Goal: Task Accomplishment & Management: Complete application form

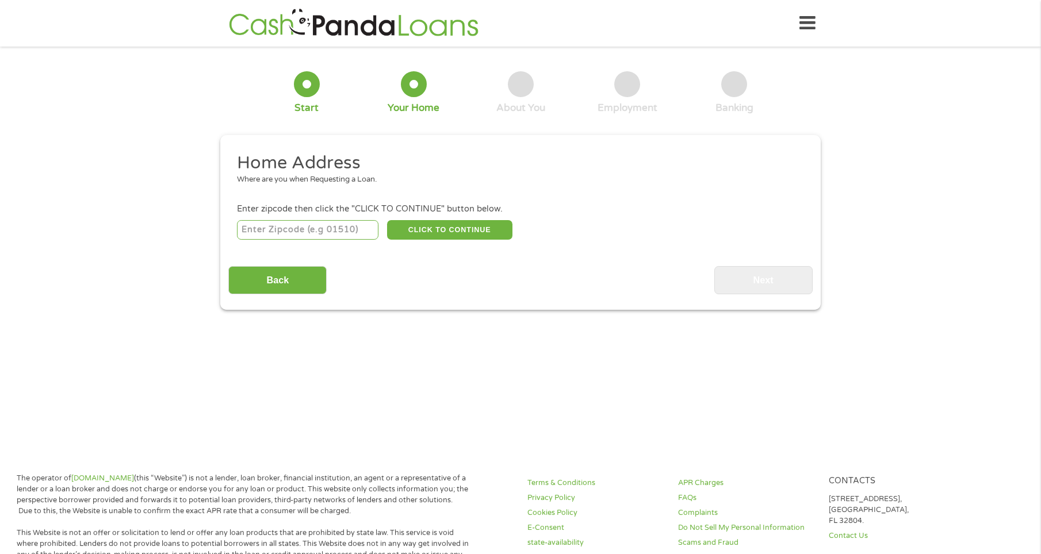
click at [748, 296] on div "This field is hidden when viewing the form gclid EAIaIQobChMI6e3mksaQkAMV36taBR…" at bounding box center [520, 222] width 600 height 175
click at [261, 287] on input "Back" at bounding box center [277, 280] width 98 height 28
click at [267, 283] on input "Back" at bounding box center [277, 280] width 98 height 28
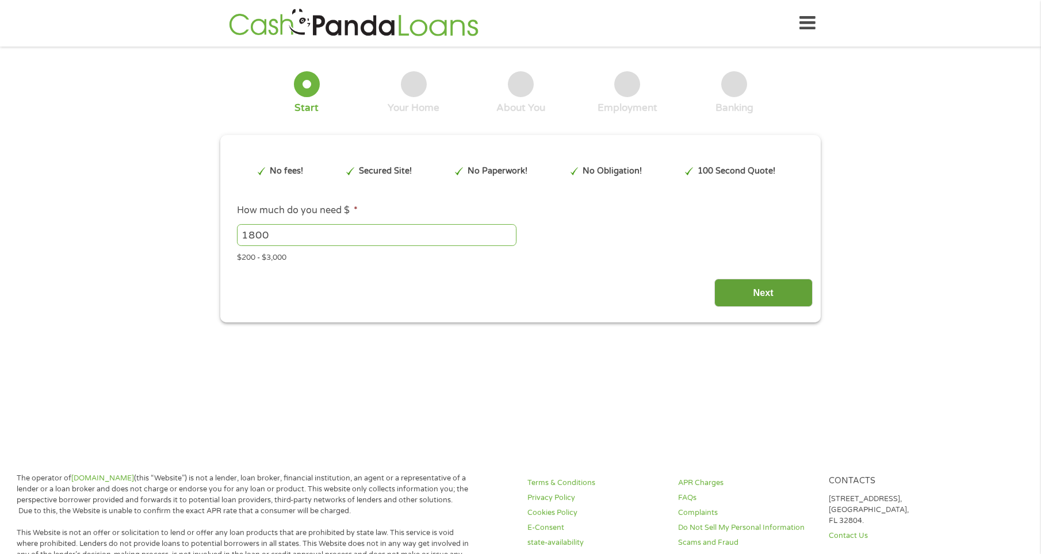
click at [735, 285] on input "Next" at bounding box center [763, 293] width 98 height 28
click at [750, 302] on input "Next" at bounding box center [763, 293] width 98 height 28
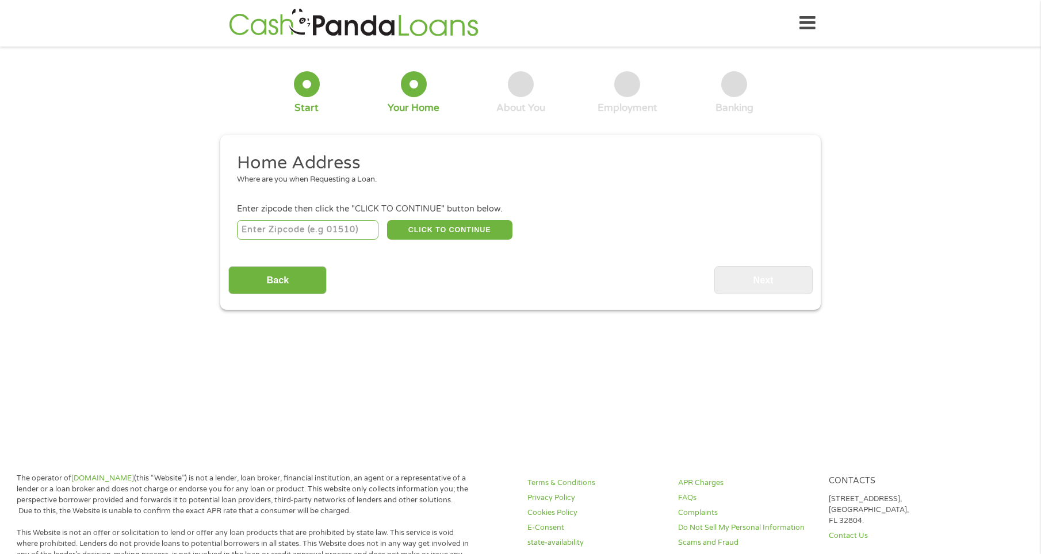
click at [287, 232] on input "number" at bounding box center [308, 230] width 142 height 20
type input "32547"
click at [432, 238] on button "CLICK TO CONTINUE" at bounding box center [449, 230] width 125 height 20
type input "32547"
type input "[GEOGRAPHIC_DATA][PERSON_NAME]"
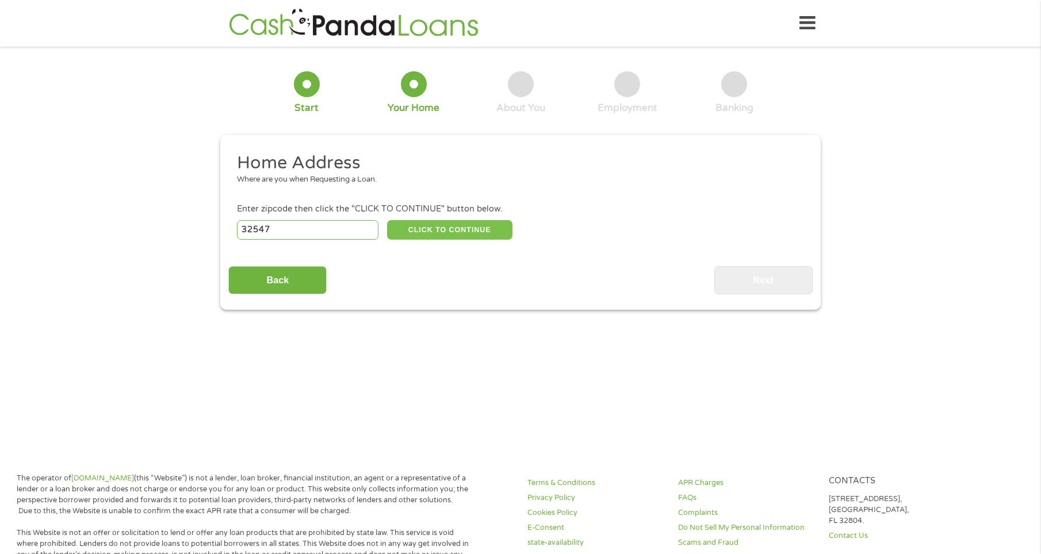
select select "[US_STATE]"
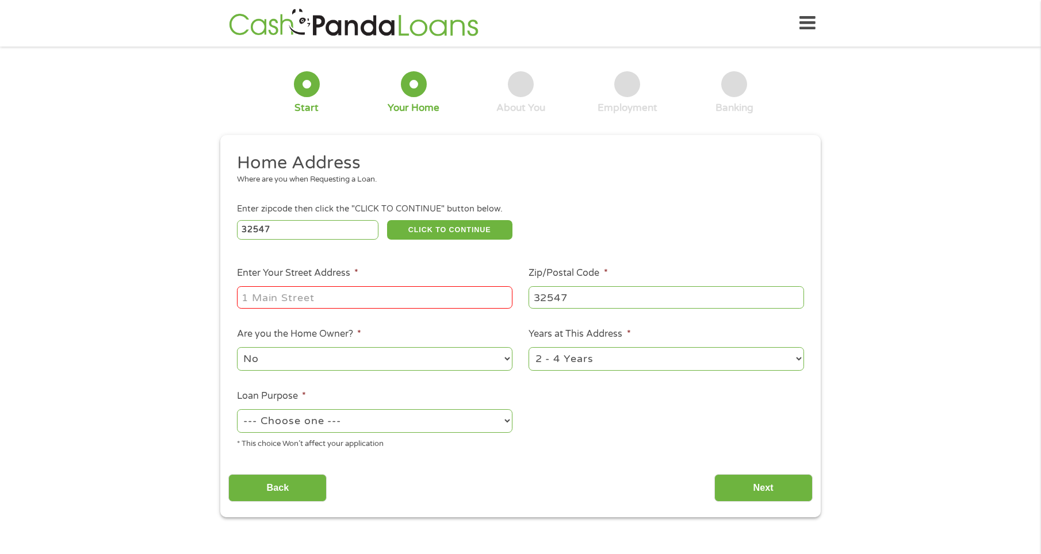
click at [407, 298] on input "Enter Your Street Address *" at bounding box center [374, 297] width 275 height 22
type input "921 tokalon ct"
click at [400, 426] on select "--- Choose one --- Pay Bills Debt Consolidation Home Improvement Major Purchase…" at bounding box center [374, 421] width 275 height 24
select select "other"
click at [237, 409] on select "--- Choose one --- Pay Bills Debt Consolidation Home Improvement Major Purchase…" at bounding box center [374, 421] width 275 height 24
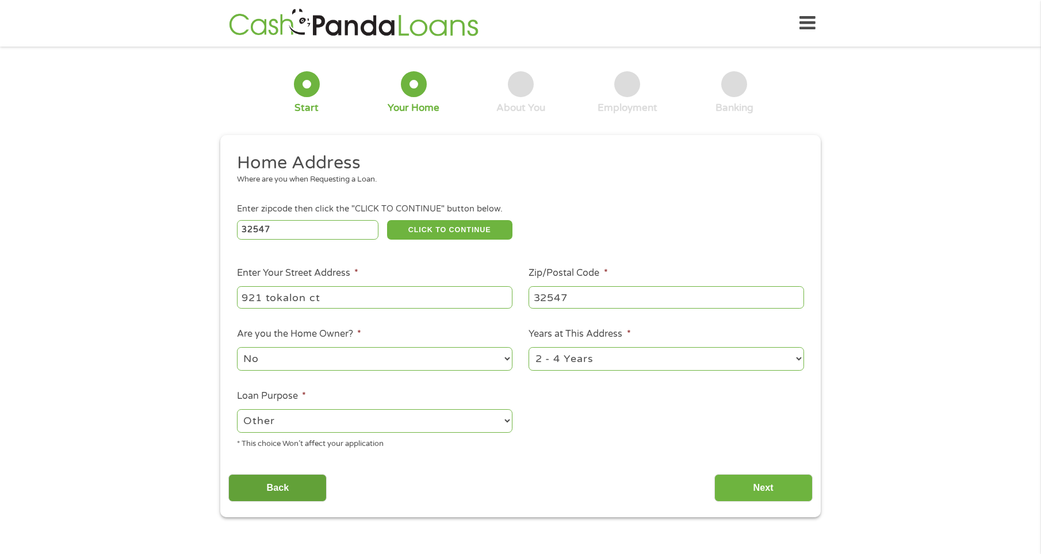
click at [282, 482] on input "Back" at bounding box center [277, 488] width 98 height 28
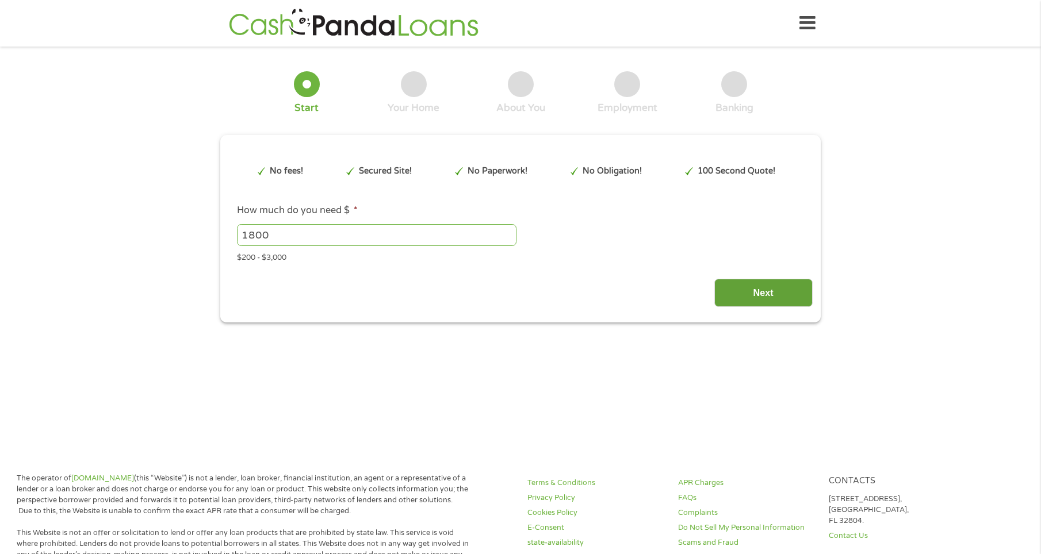
click at [771, 289] on input "Next" at bounding box center [763, 293] width 98 height 28
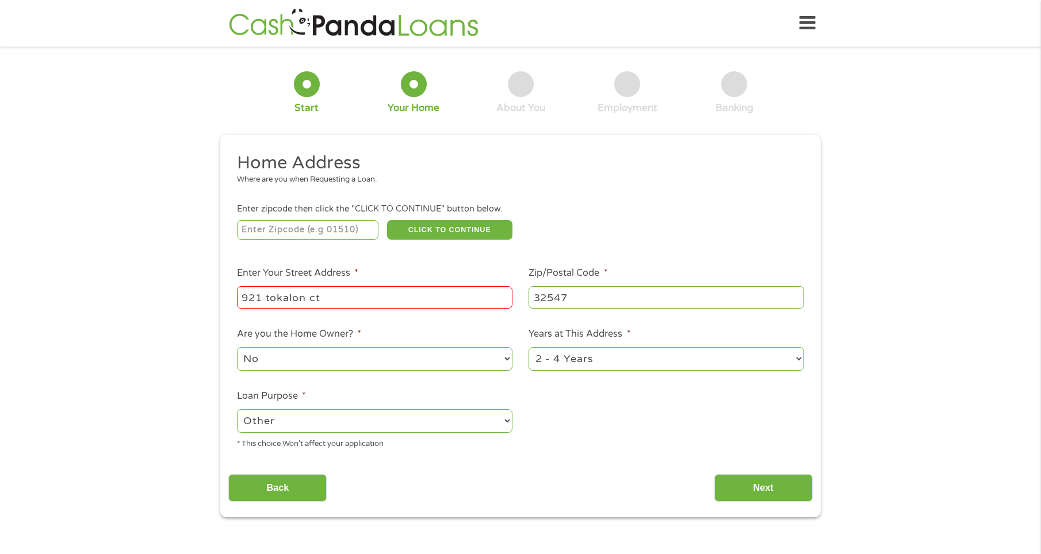
click at [330, 235] on input "number" at bounding box center [308, 230] width 142 height 20
type input "32547"
type input "[STREET_ADDRESS]"
click at [506, 419] on select "--- Choose one --- Pay Bills Debt Consolidation Home Improvement Major Purchase…" at bounding box center [374, 421] width 275 height 24
select select "paybills"
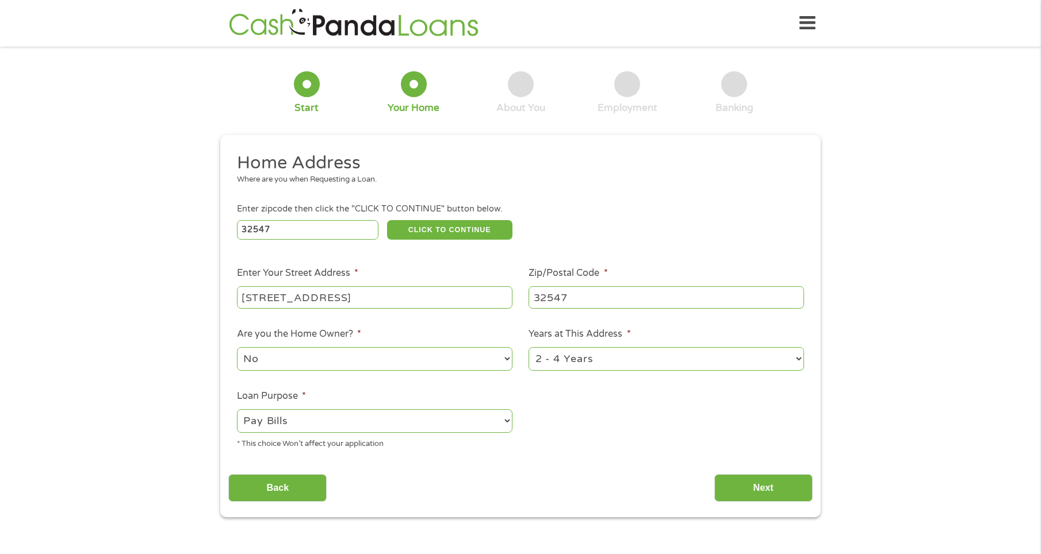
click at [237, 409] on select "--- Choose one --- Pay Bills Debt Consolidation Home Improvement Major Purchase…" at bounding box center [374, 421] width 275 height 24
click at [767, 494] on input "Next" at bounding box center [763, 488] width 98 height 28
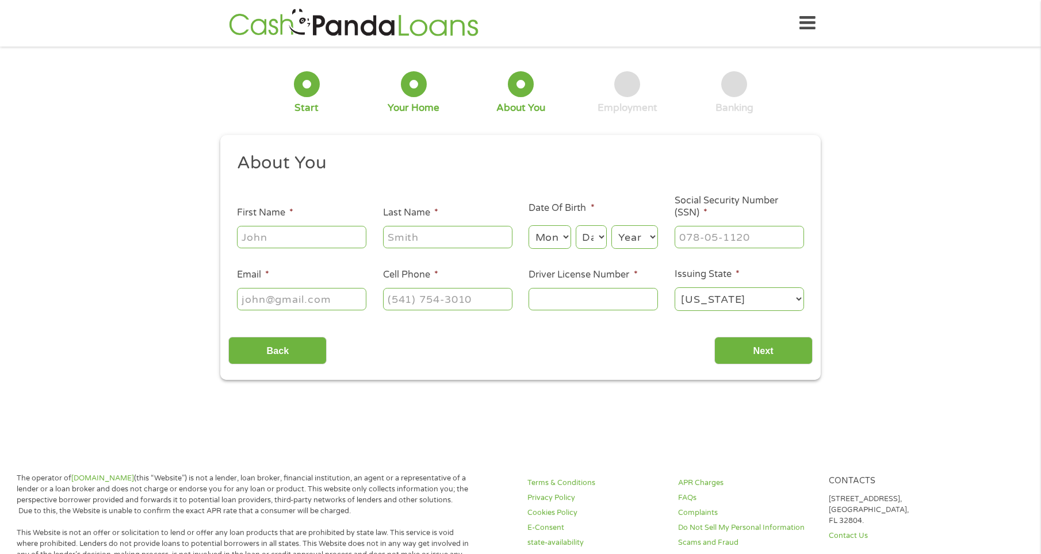
click at [352, 244] on input "First Name *" at bounding box center [301, 237] width 129 height 22
type input "keyoka"
click at [461, 237] on input "Last Name *" at bounding box center [447, 237] width 129 height 22
type input "[PERSON_NAME]"
click at [562, 230] on select "Month 1 2 3 4 5 6 7 8 9 10 11 12" at bounding box center [549, 237] width 42 height 24
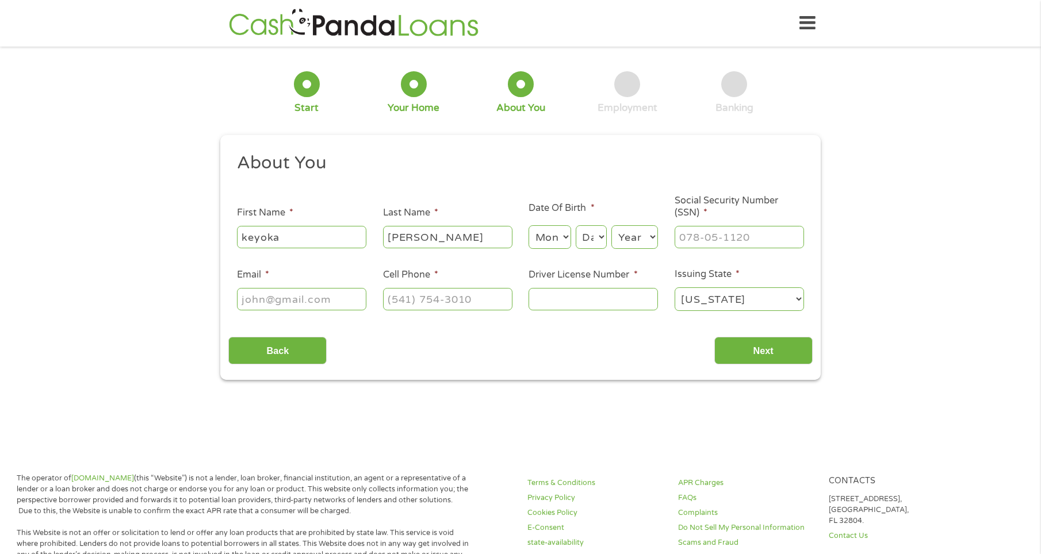
select select "9"
click at [528, 225] on select "Month 1 2 3 4 5 6 7 8 9 10 11 12" at bounding box center [549, 237] width 42 height 24
click at [593, 231] on select "Day 1 2 3 4 5 6 7 8 9 10 11 12 13 14 15 16 17 18 19 20 21 22 23 24 25 26 27 28 …" at bounding box center [591, 237] width 31 height 24
select select "28"
click at [576, 225] on select "Day 1 2 3 4 5 6 7 8 9 10 11 12 13 14 15 16 17 18 19 20 21 22 23 24 25 26 27 28 …" at bounding box center [591, 237] width 31 height 24
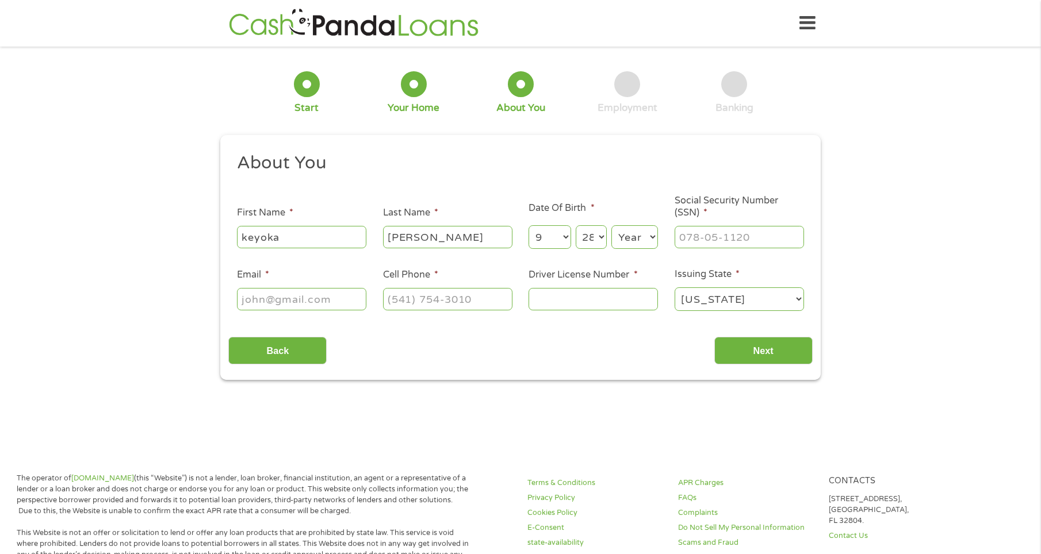
click at [647, 239] on select "Year [DATE] 2006 2005 2004 2003 2002 2001 2000 1999 1998 1997 1996 1995 1994 19…" at bounding box center [634, 237] width 47 height 24
select select "1988"
click at [611, 225] on select "Year [DATE] 2006 2005 2004 2003 2002 2001 2000 1999 1998 1997 1996 1995 1994 19…" at bounding box center [634, 237] width 47 height 24
click at [595, 302] on input "Driver License Number *" at bounding box center [592, 299] width 129 height 22
click at [402, 294] on input "(___) ___-____" at bounding box center [447, 299] width 129 height 22
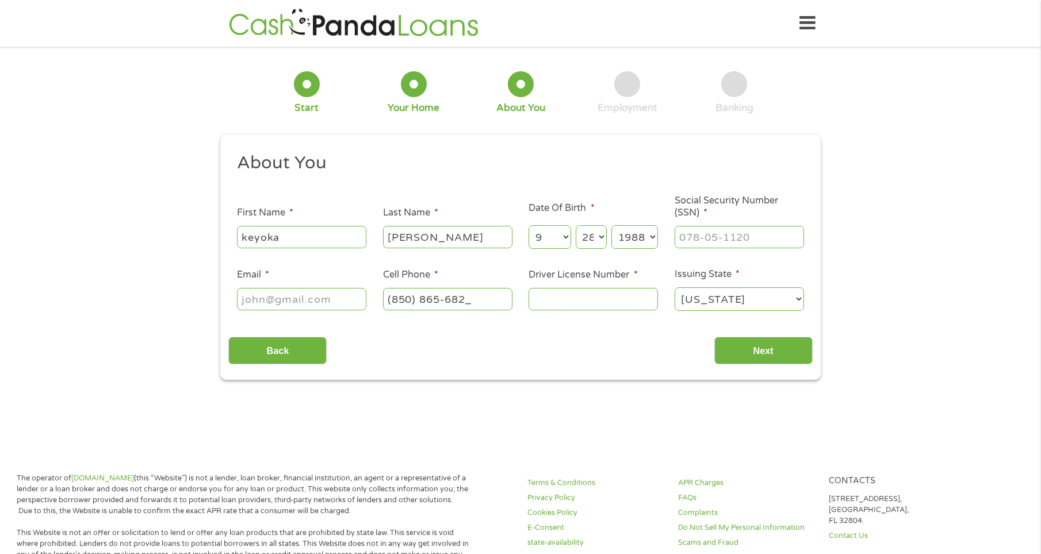
type input "[PHONE_NUMBER]"
click at [343, 300] on input "Email *" at bounding box center [301, 299] width 129 height 22
type input "[EMAIL_ADDRESS][DOMAIN_NAME]"
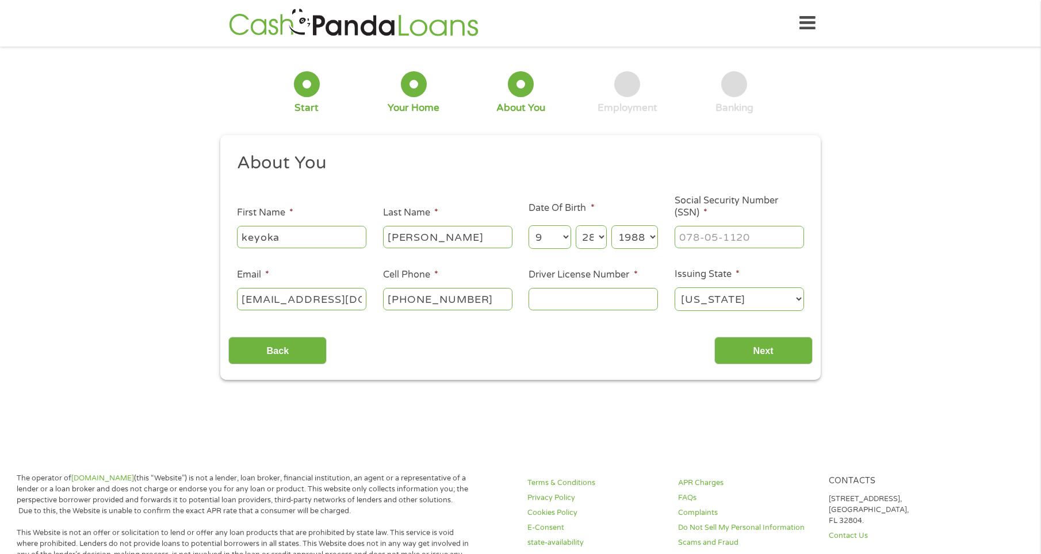
click at [583, 310] on input "Driver License Number *" at bounding box center [592, 299] width 129 height 22
type input "A33061082"
click at [752, 352] on input "Next" at bounding box center [763, 351] width 98 height 28
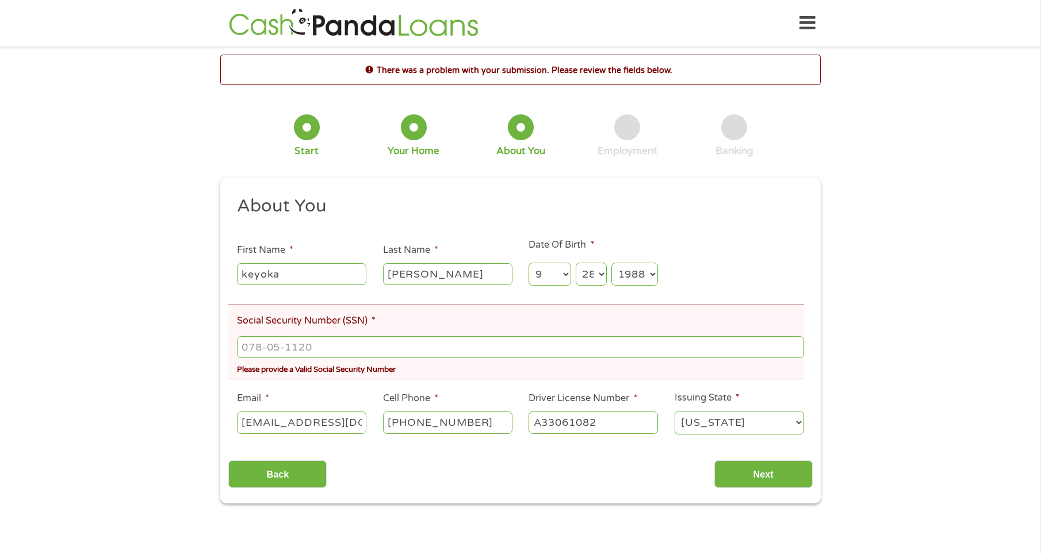
scroll to position [5, 5]
click at [247, 354] on input "___-__-____" at bounding box center [520, 347] width 567 height 22
type input "438-71-6580"
click at [744, 479] on input "Next" at bounding box center [763, 475] width 98 height 28
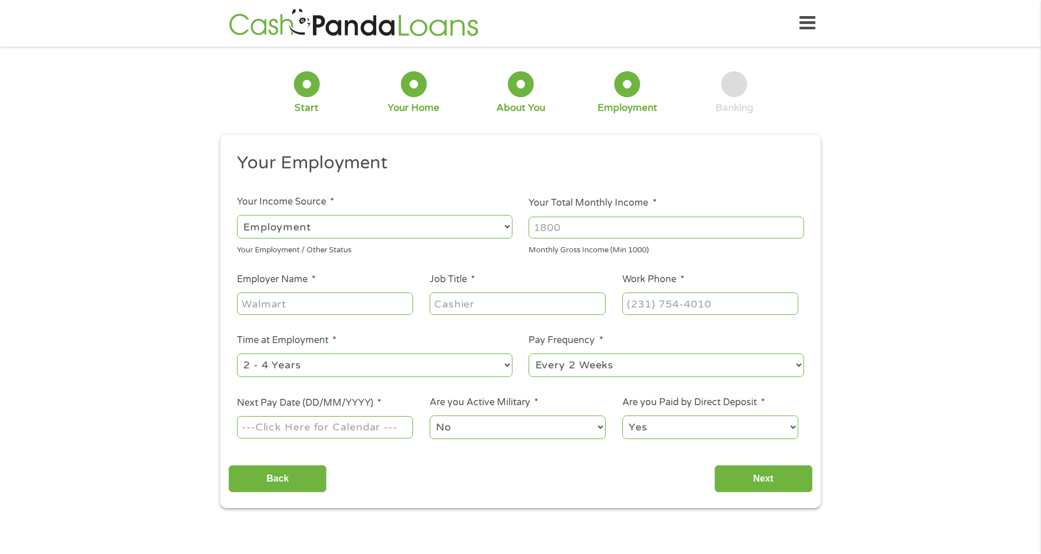
click at [584, 227] on input "Your Total Monthly Income *" at bounding box center [665, 228] width 275 height 22
click at [504, 229] on select "--- Choose one --- Employment [DEMOGRAPHIC_DATA] Benefits" at bounding box center [374, 227] width 275 height 24
select select "selfEmployed"
click at [237, 215] on select "--- Choose one --- Employment [DEMOGRAPHIC_DATA] Benefits" at bounding box center [374, 227] width 275 height 24
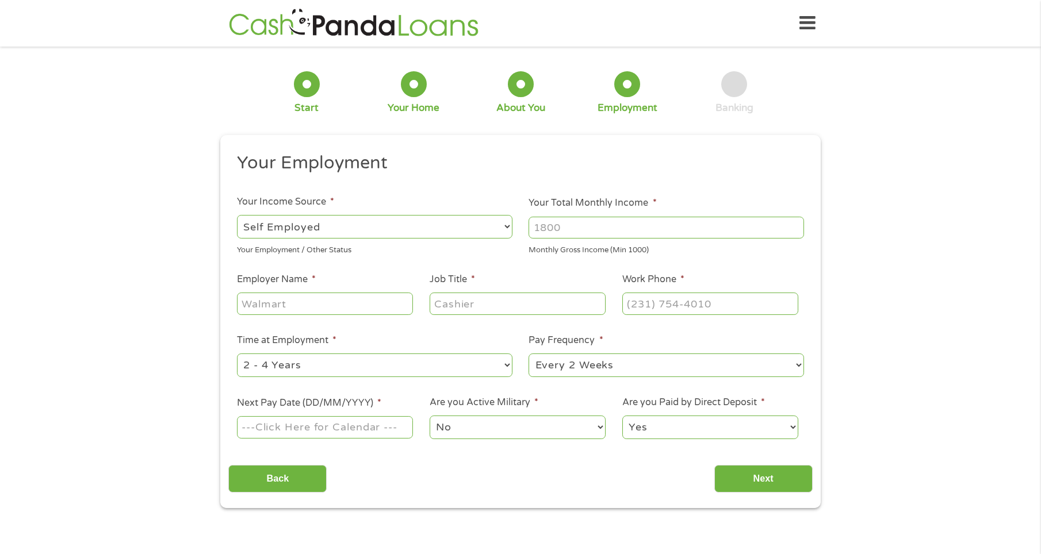
click at [555, 228] on input "Your Total Monthly Income *" at bounding box center [665, 228] width 275 height 22
type input "500"
click at [315, 292] on div at bounding box center [325, 304] width 176 height 26
click at [311, 301] on input "Employer Name *" at bounding box center [325, 304] width 176 height 22
type input "its a matchmaking llc"
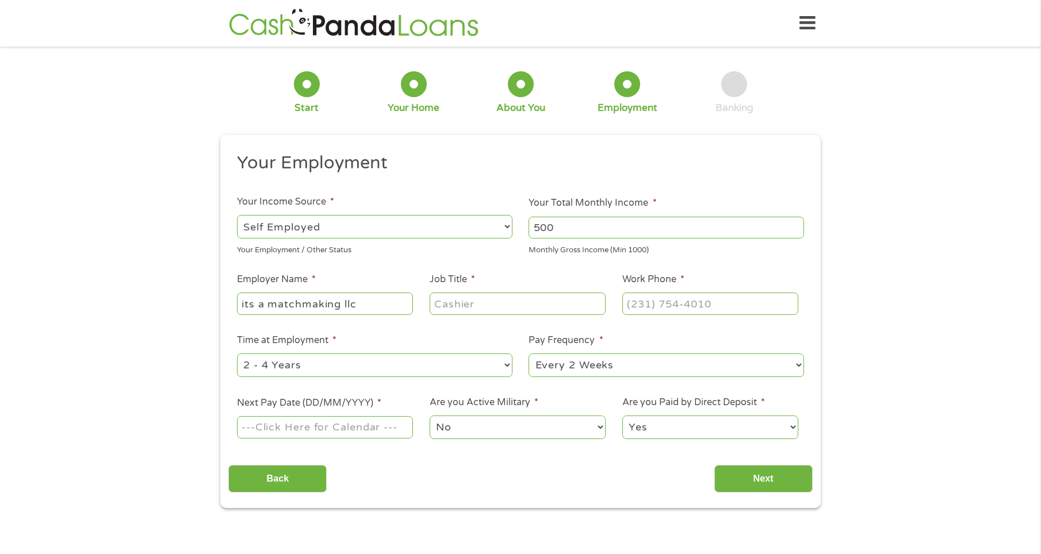
click at [459, 299] on input "Job Title *" at bounding box center [518, 304] width 176 height 22
type input "matchmaker"
click at [702, 308] on input "(___) ___-____" at bounding box center [710, 304] width 176 height 22
type input "[PHONE_NUMBER]"
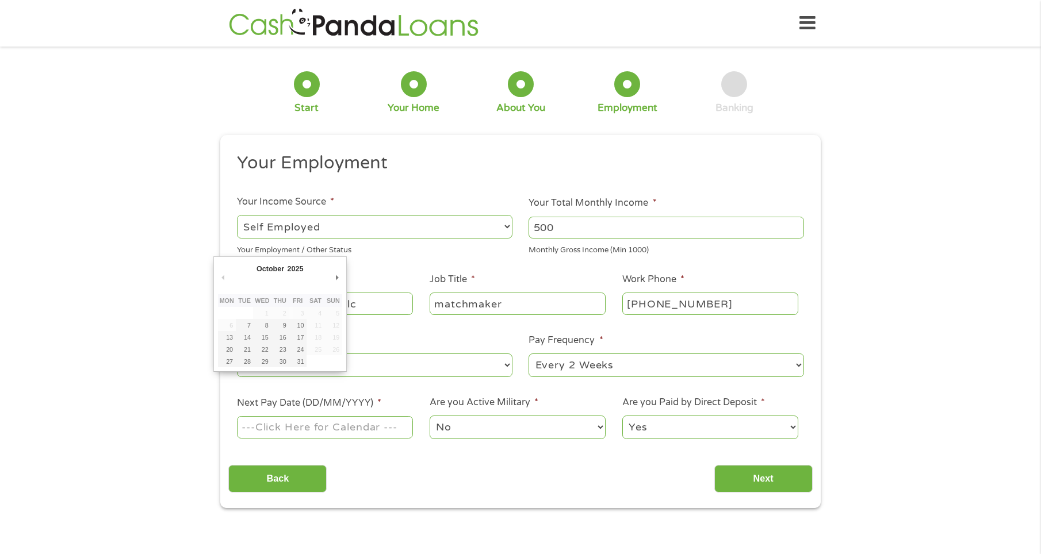
click at [398, 426] on input "Next Pay Date (DD/MM/YYYY) *" at bounding box center [325, 427] width 176 height 22
type input "[DATE]"
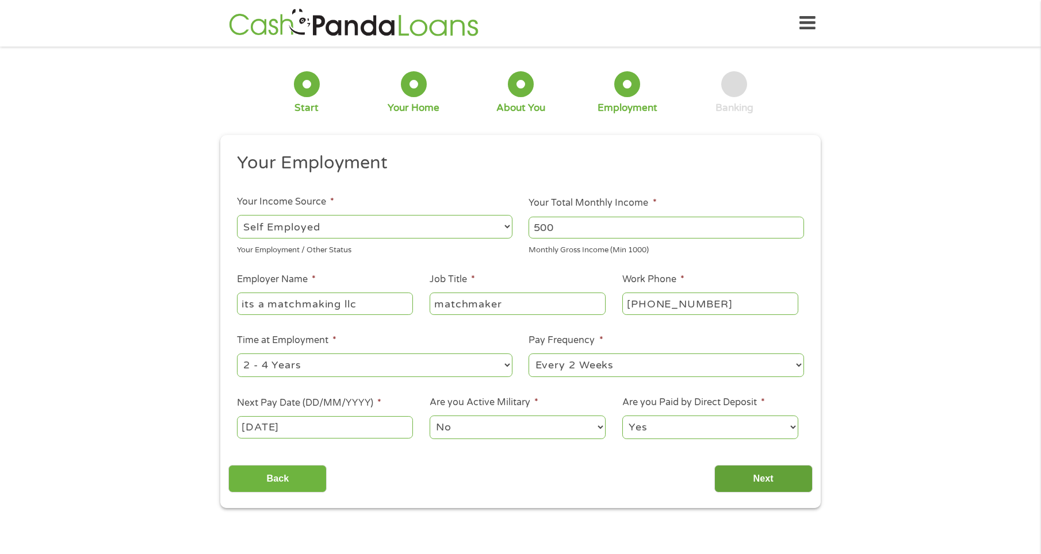
click at [754, 483] on input "Next" at bounding box center [763, 479] width 98 height 28
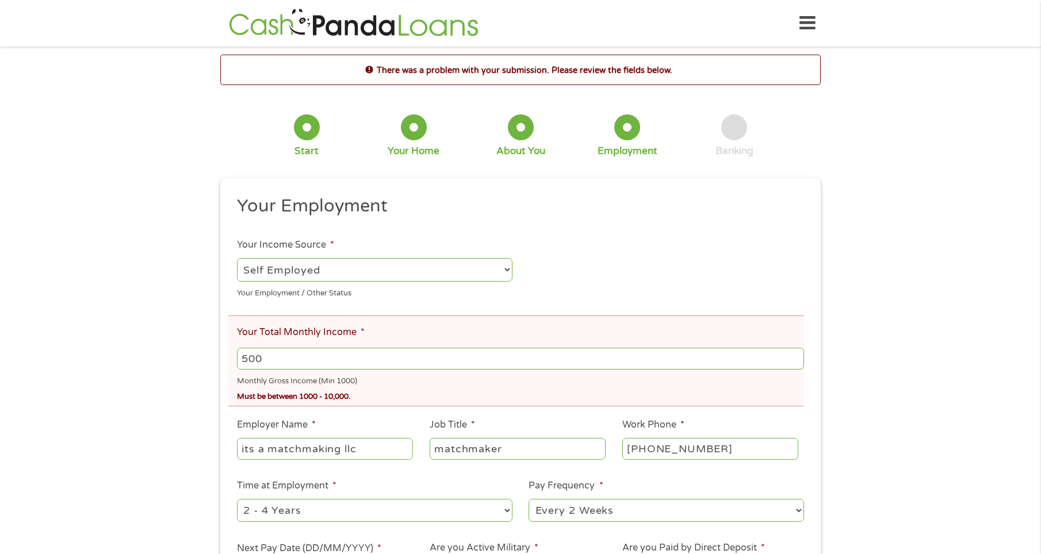
click at [800, 15] on icon at bounding box center [807, 23] width 16 height 28
